Goal: Transaction & Acquisition: Purchase product/service

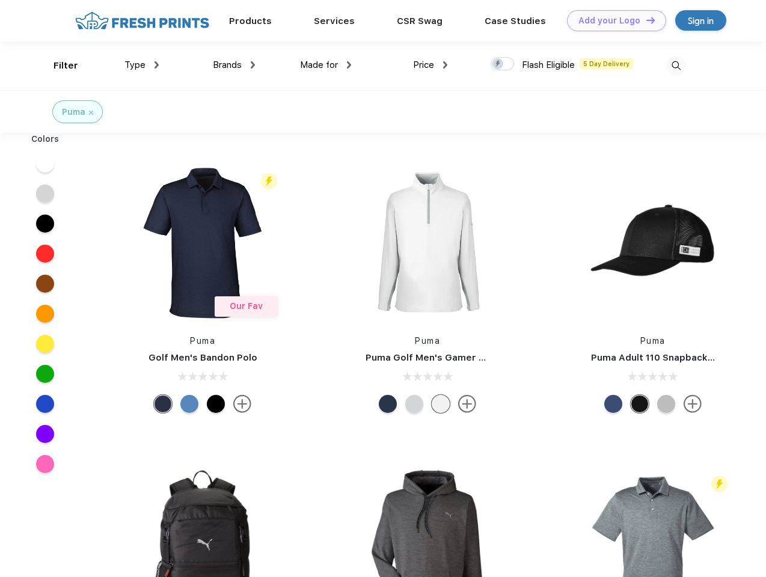
scroll to position [1, 0]
click at [612, 20] on link "Add your Logo Design Tool" at bounding box center [616, 20] width 99 height 21
click at [0, 0] on div "Design Tool" at bounding box center [0, 0] width 0 height 0
click at [645, 20] on link "Add your Logo Design Tool" at bounding box center [616, 20] width 99 height 21
click at [58, 66] on div "Filter" at bounding box center [66, 66] width 25 height 14
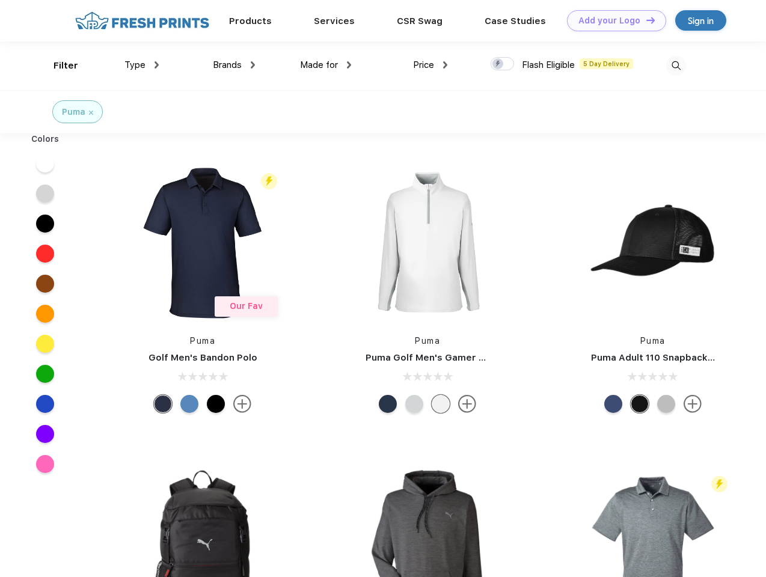
click at [142, 65] on span "Type" at bounding box center [134, 65] width 21 height 11
click at [234, 65] on span "Brands" at bounding box center [227, 65] width 29 height 11
click at [326, 65] on span "Made for" at bounding box center [319, 65] width 38 height 11
click at [431, 65] on span "Price" at bounding box center [423, 65] width 21 height 11
click at [503, 64] on div at bounding box center [502, 63] width 23 height 13
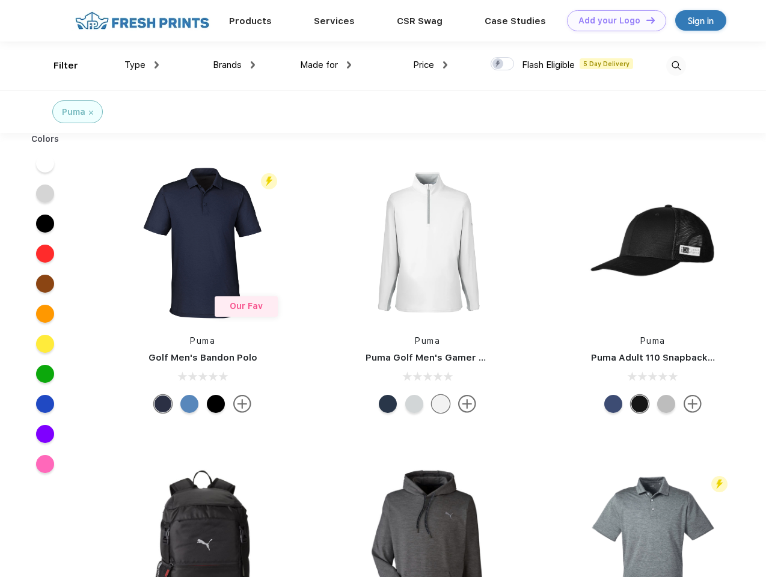
click at [498, 64] on input "checkbox" at bounding box center [495, 61] width 8 height 8
click at [676, 66] on img at bounding box center [676, 66] width 20 height 20
